Goal: Information Seeking & Learning: Learn about a topic

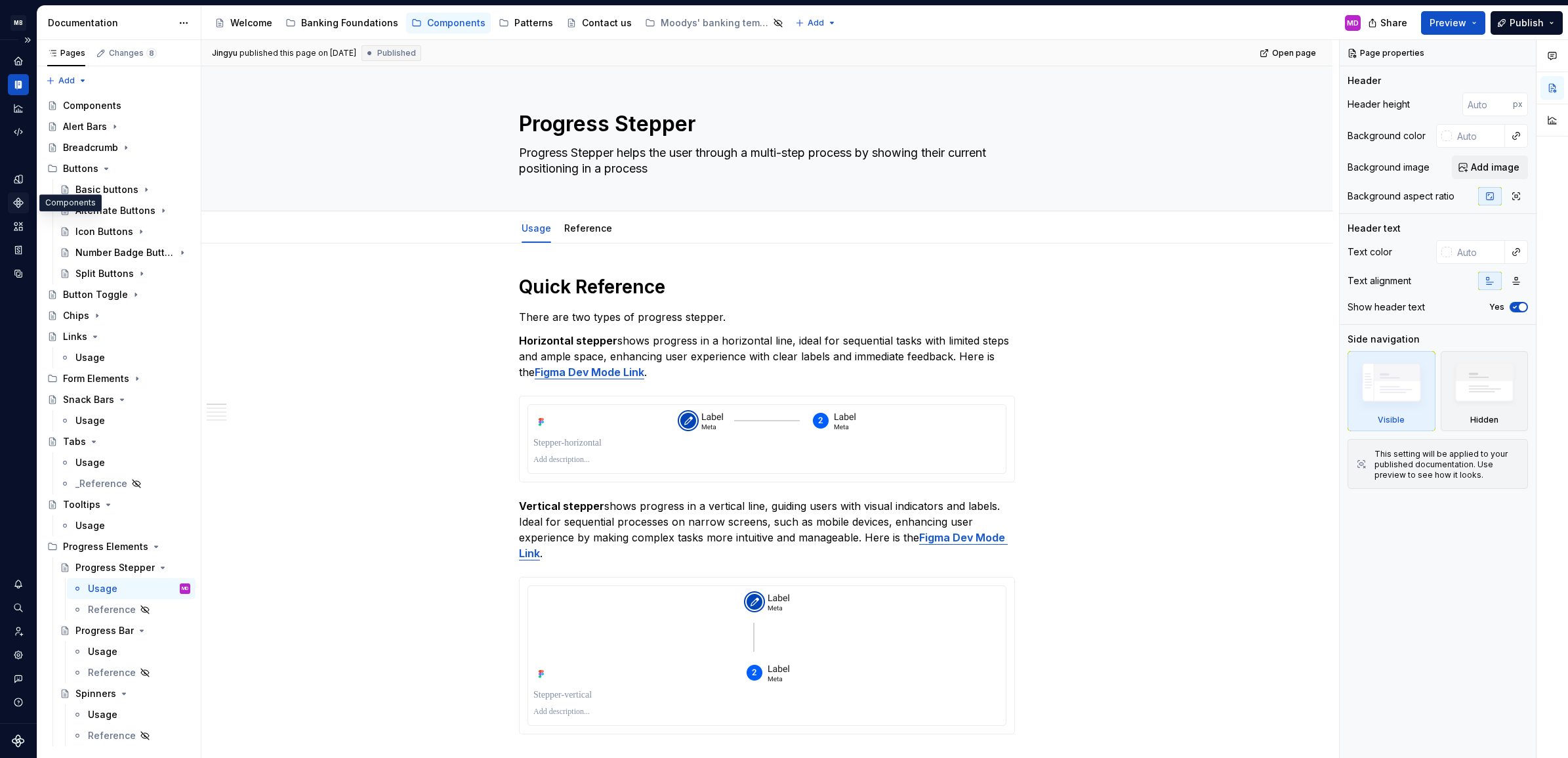
click at [13, 200] on icon "Components" at bounding box center [19, 203] width 12 height 12
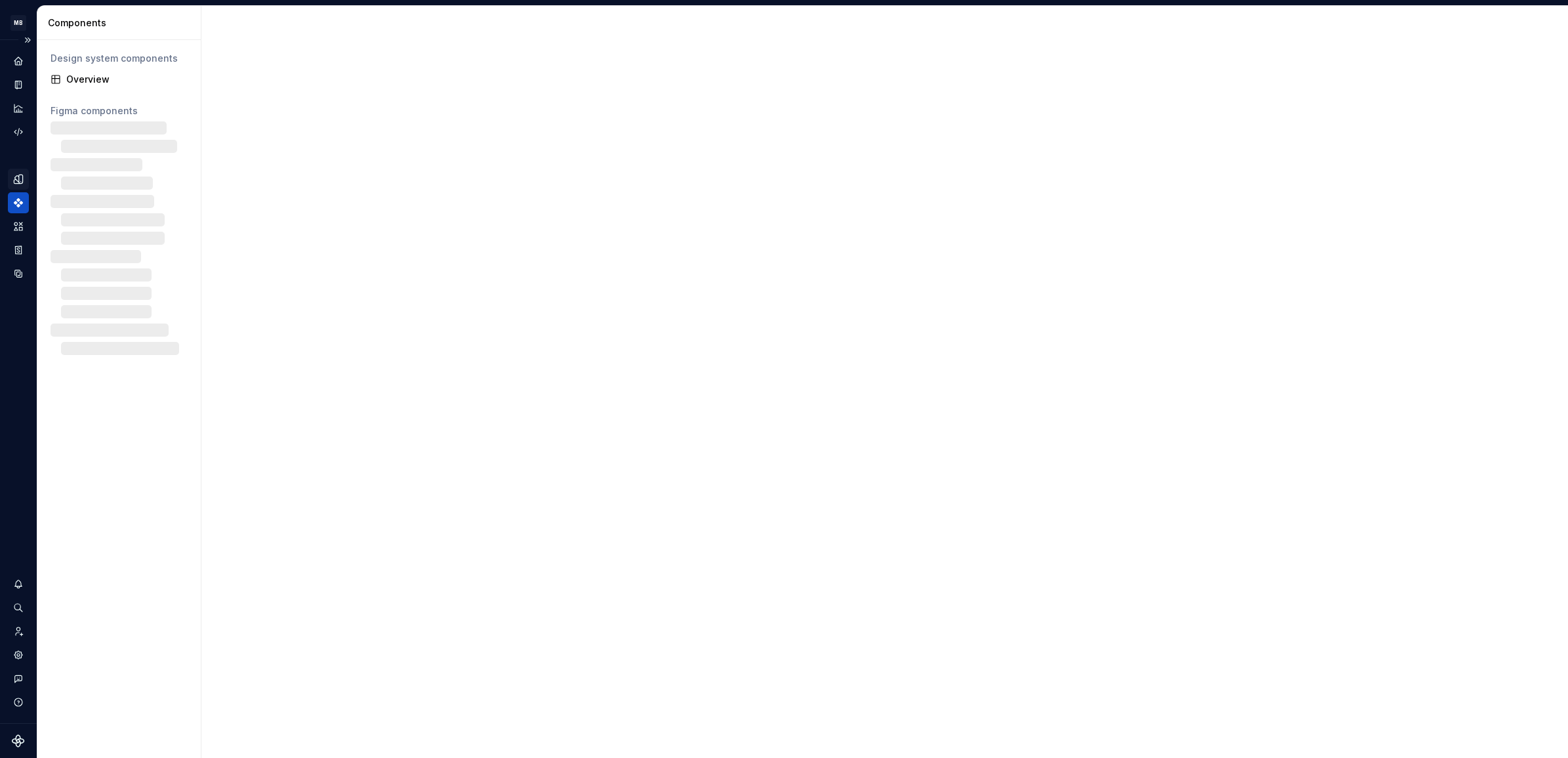
click at [22, 184] on icon "Design tokens" at bounding box center [19, 179] width 12 height 12
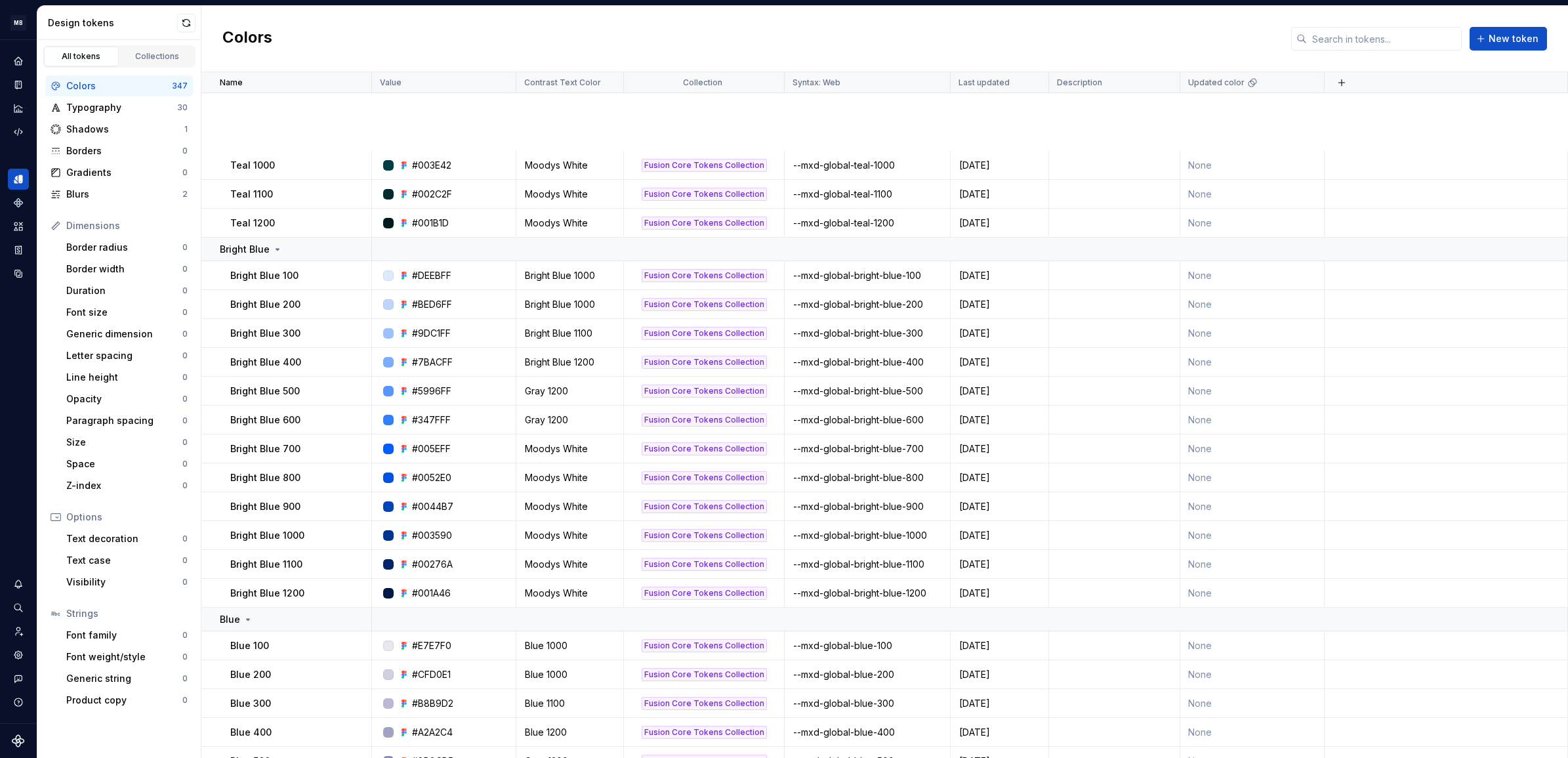
scroll to position [2448, 0]
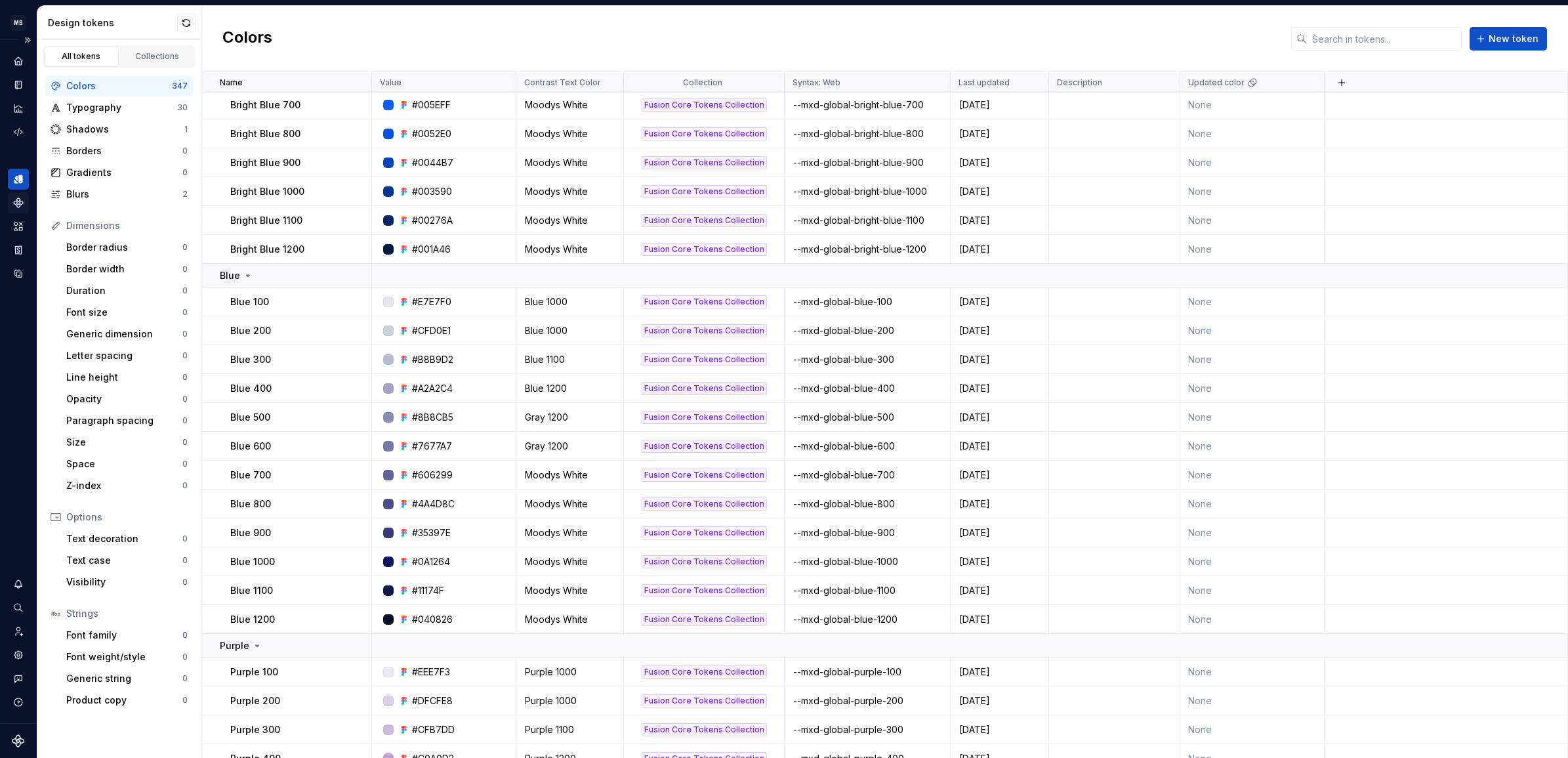
click at [14, 212] on div "Components" at bounding box center [19, 203] width 21 height 21
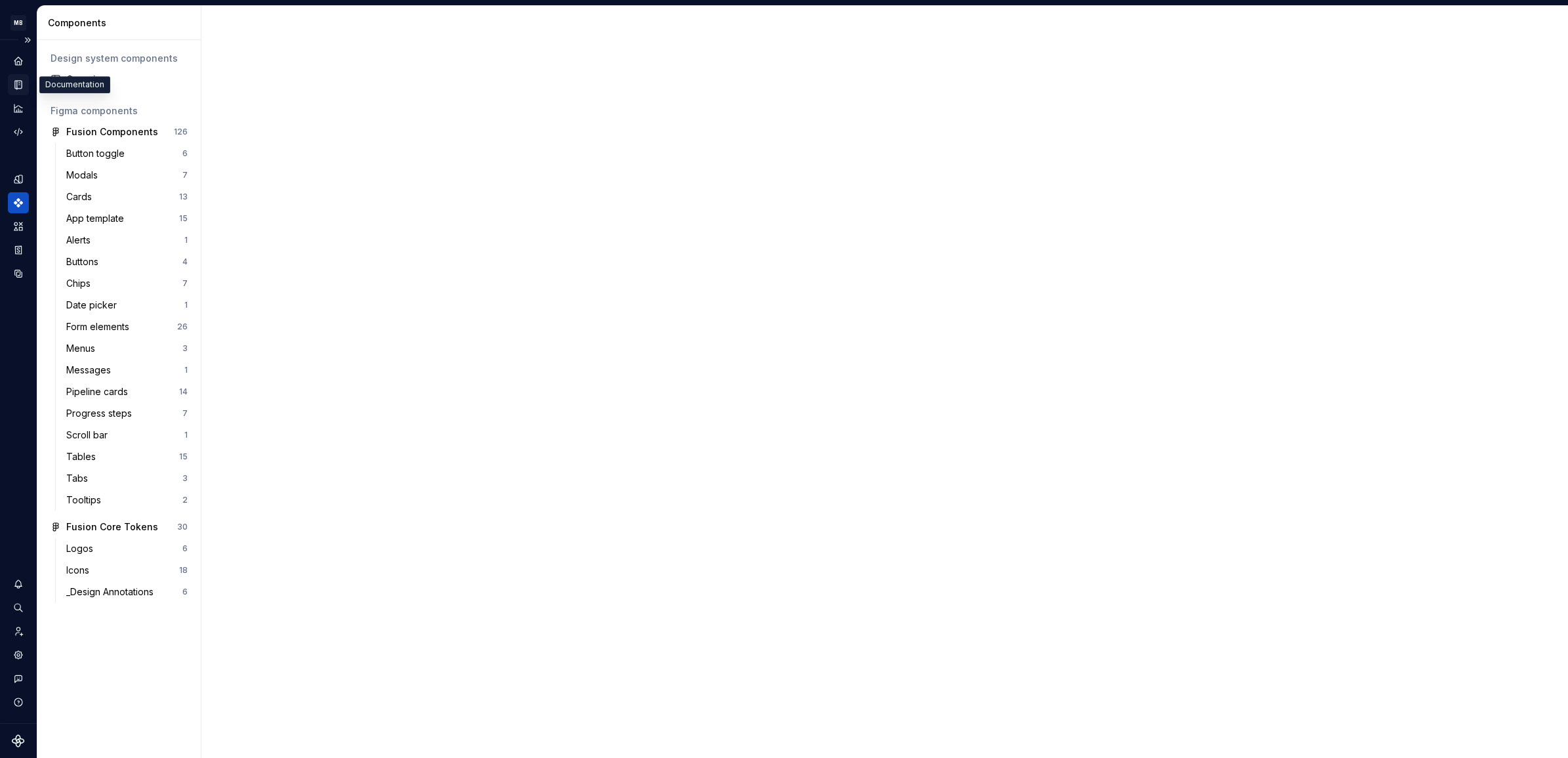
click at [20, 83] on icon "Documentation" at bounding box center [19, 85] width 5 height 7
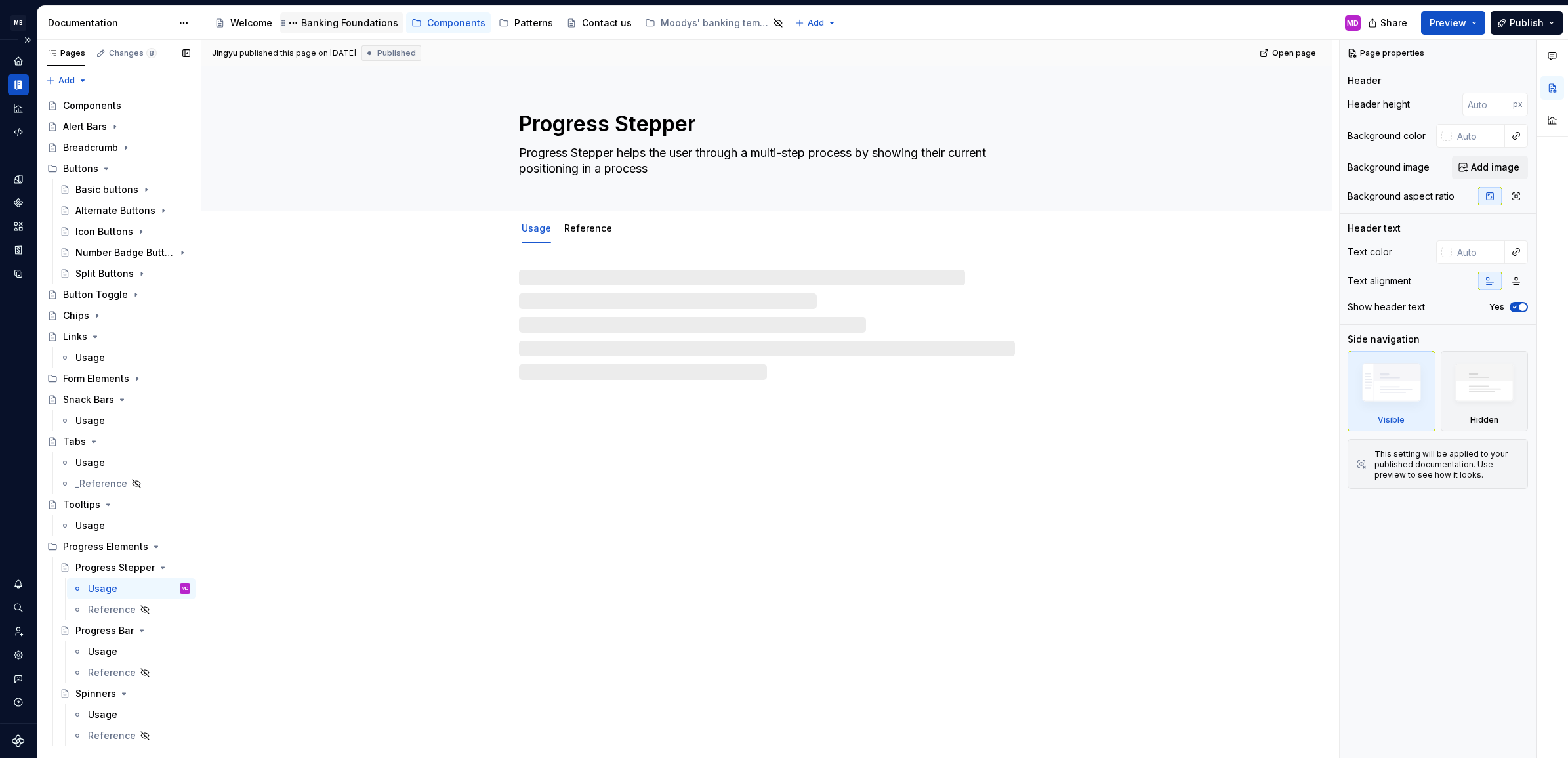
click at [344, 24] on div "Banking Foundations" at bounding box center [350, 23] width 97 height 13
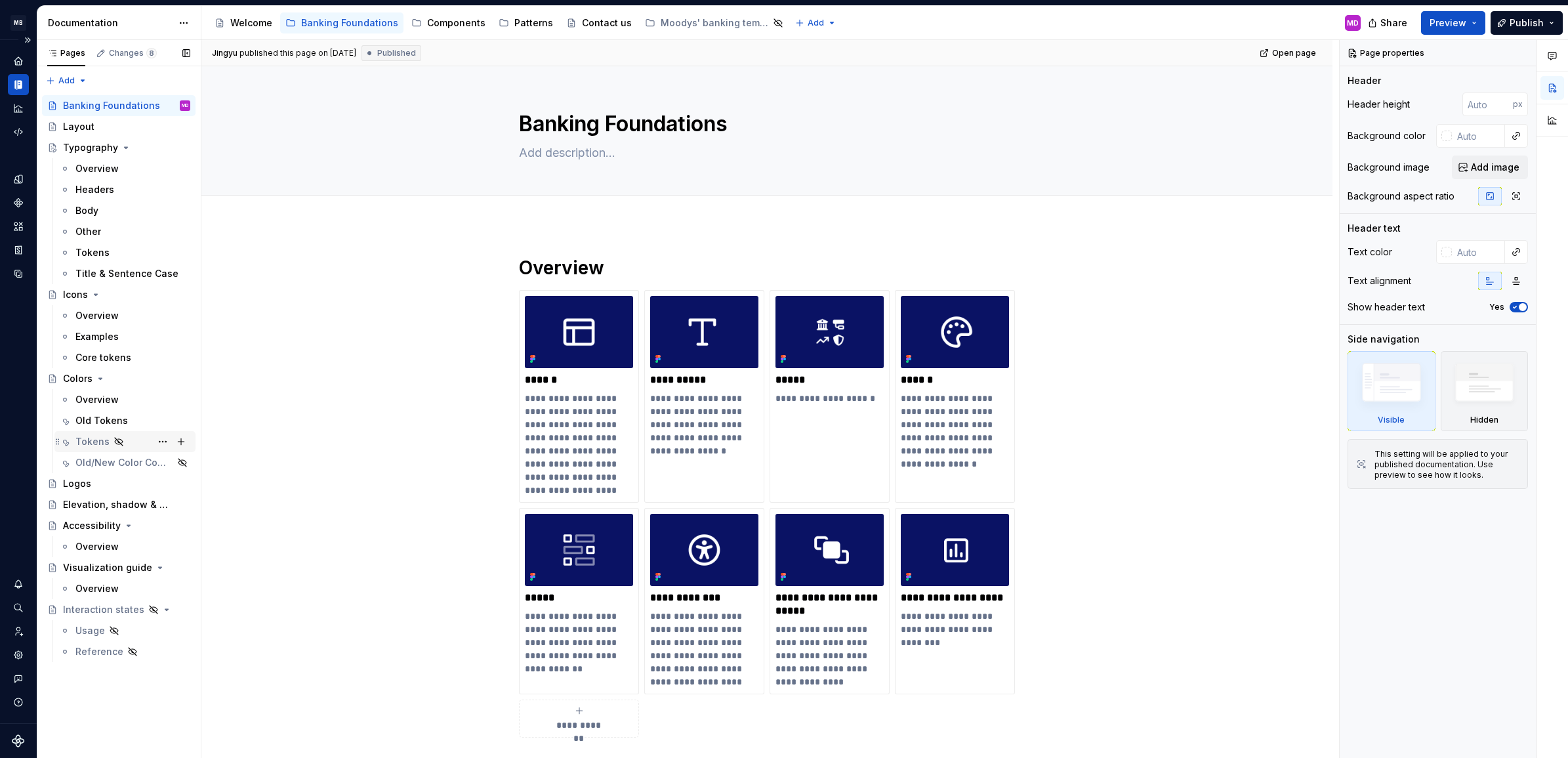
click at [97, 440] on div "Tokens" at bounding box center [93, 442] width 34 height 13
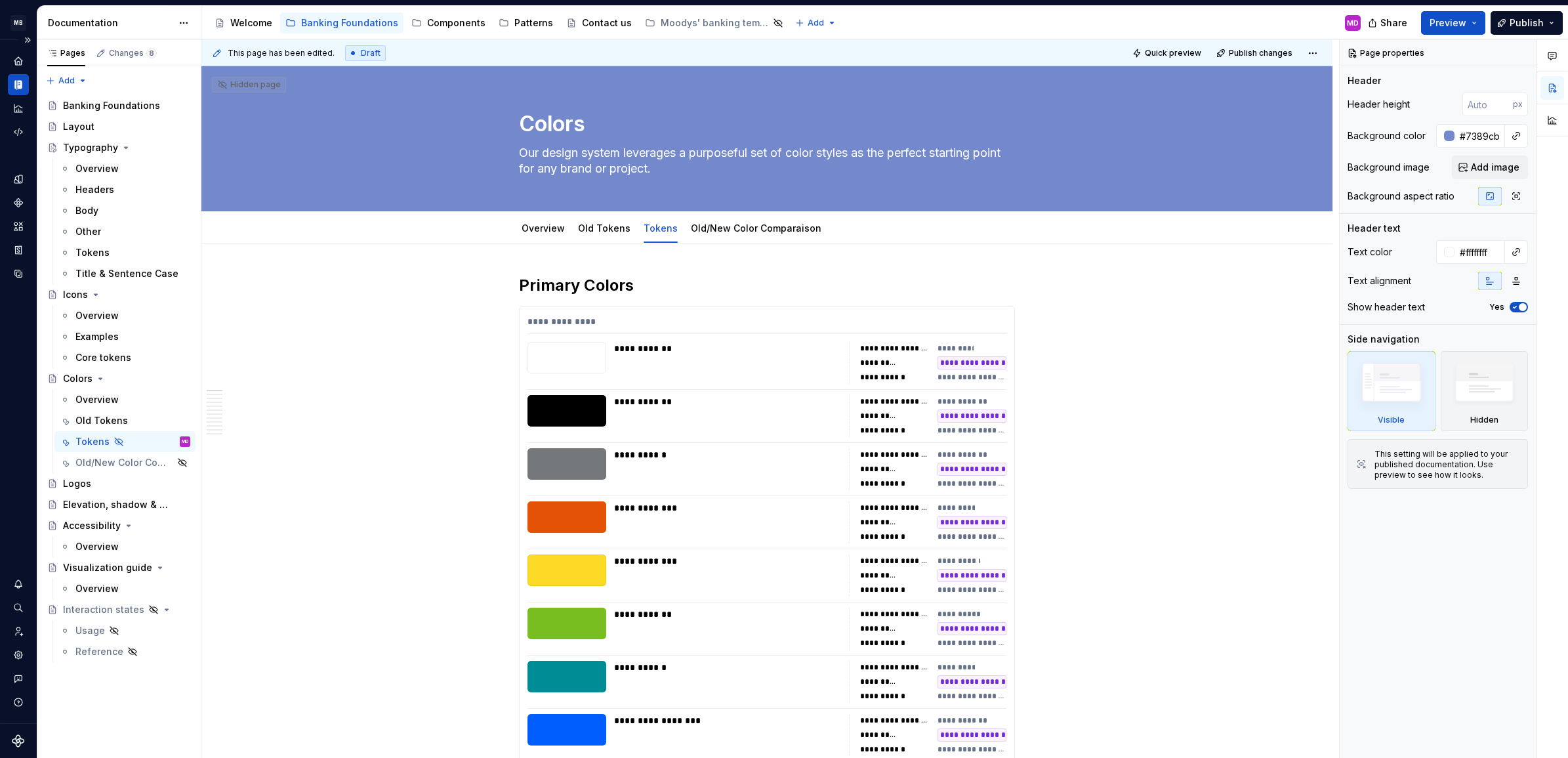
type textarea "*"
